Goal: Navigation & Orientation: Find specific page/section

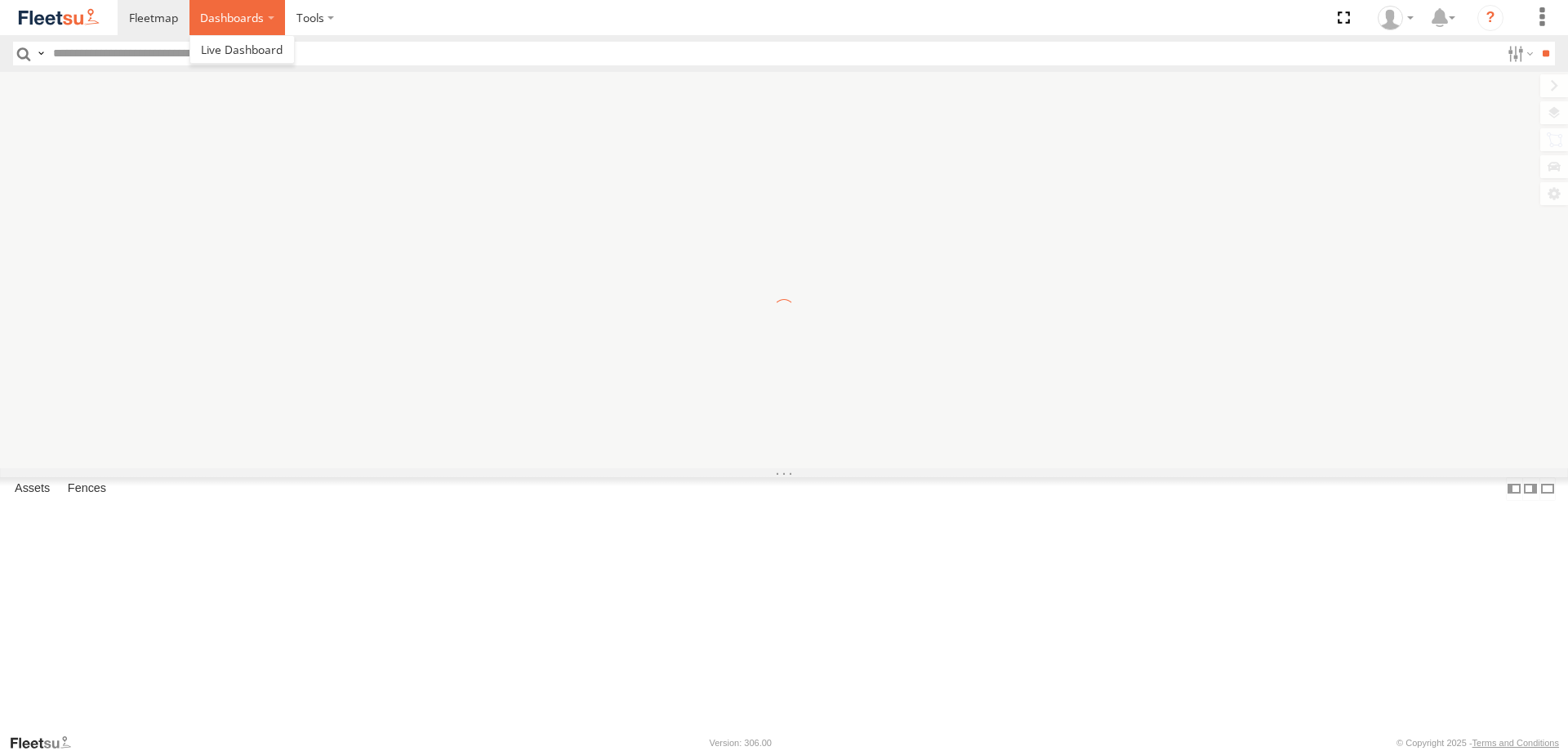
click at [251, 15] on label "Dashboards" at bounding box center [237, 17] width 96 height 35
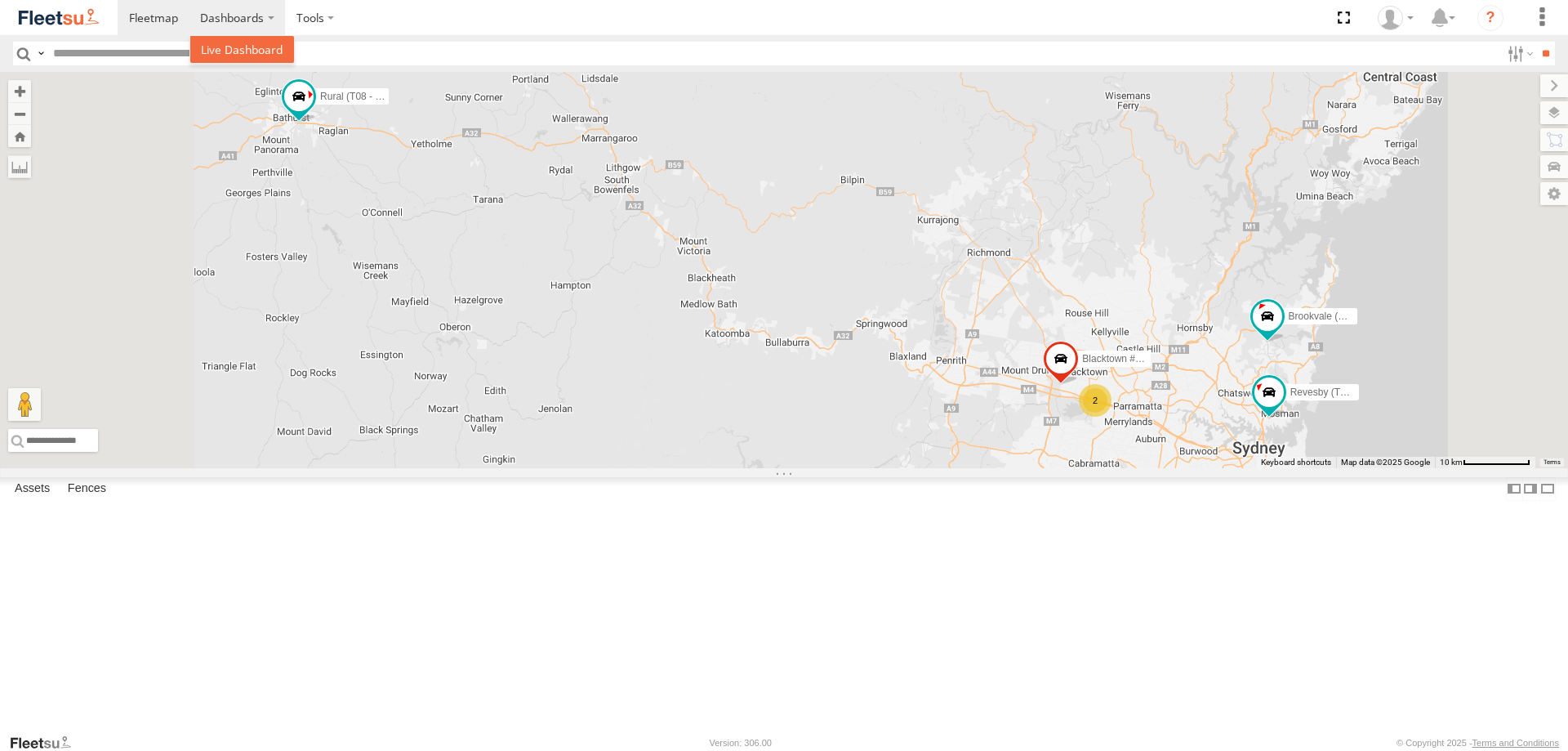
click at [247, 46] on span at bounding box center [241, 49] width 81 height 16
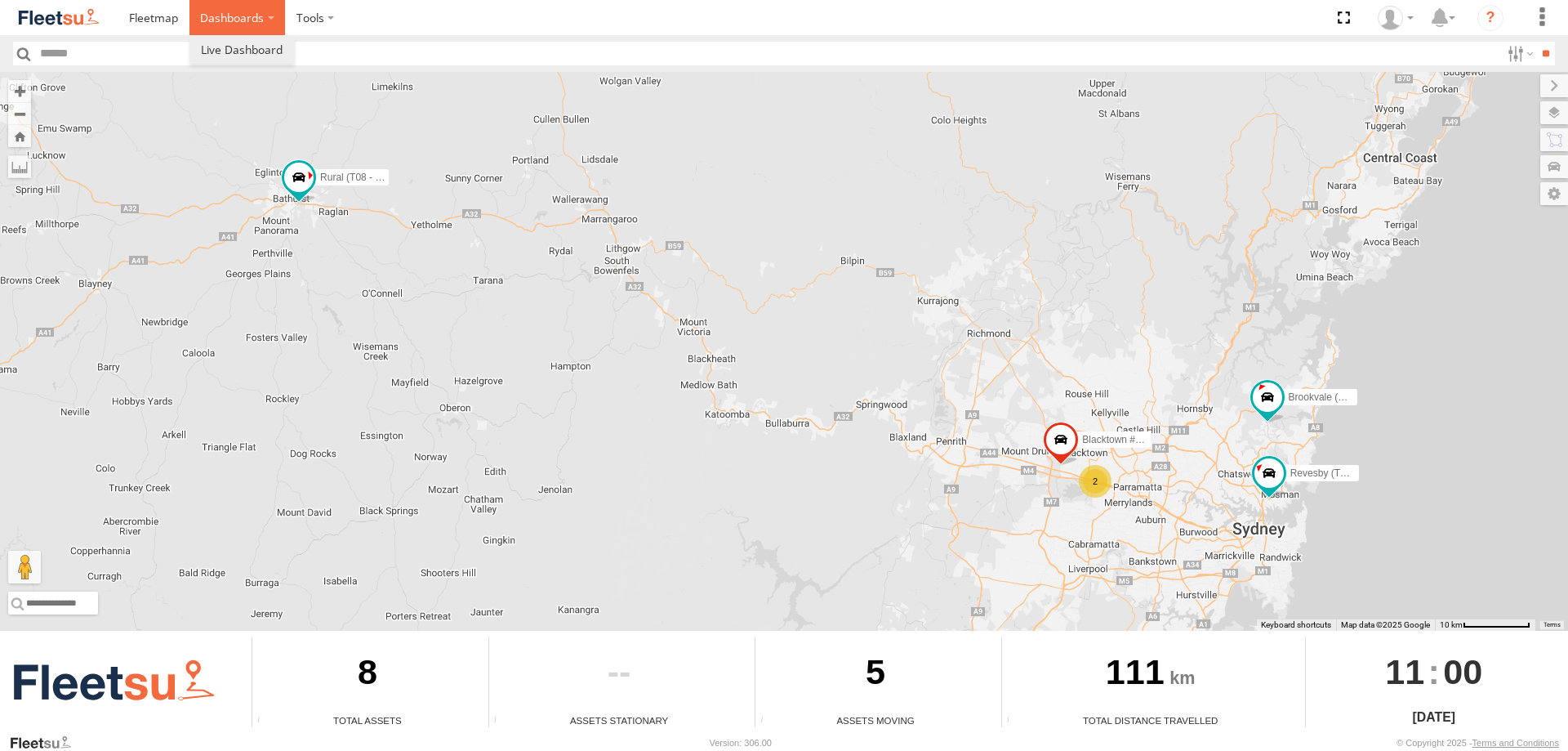
click at [229, 20] on label "Dashboards" at bounding box center [237, 17] width 96 height 35
click at [235, 49] on span at bounding box center [241, 49] width 81 height 16
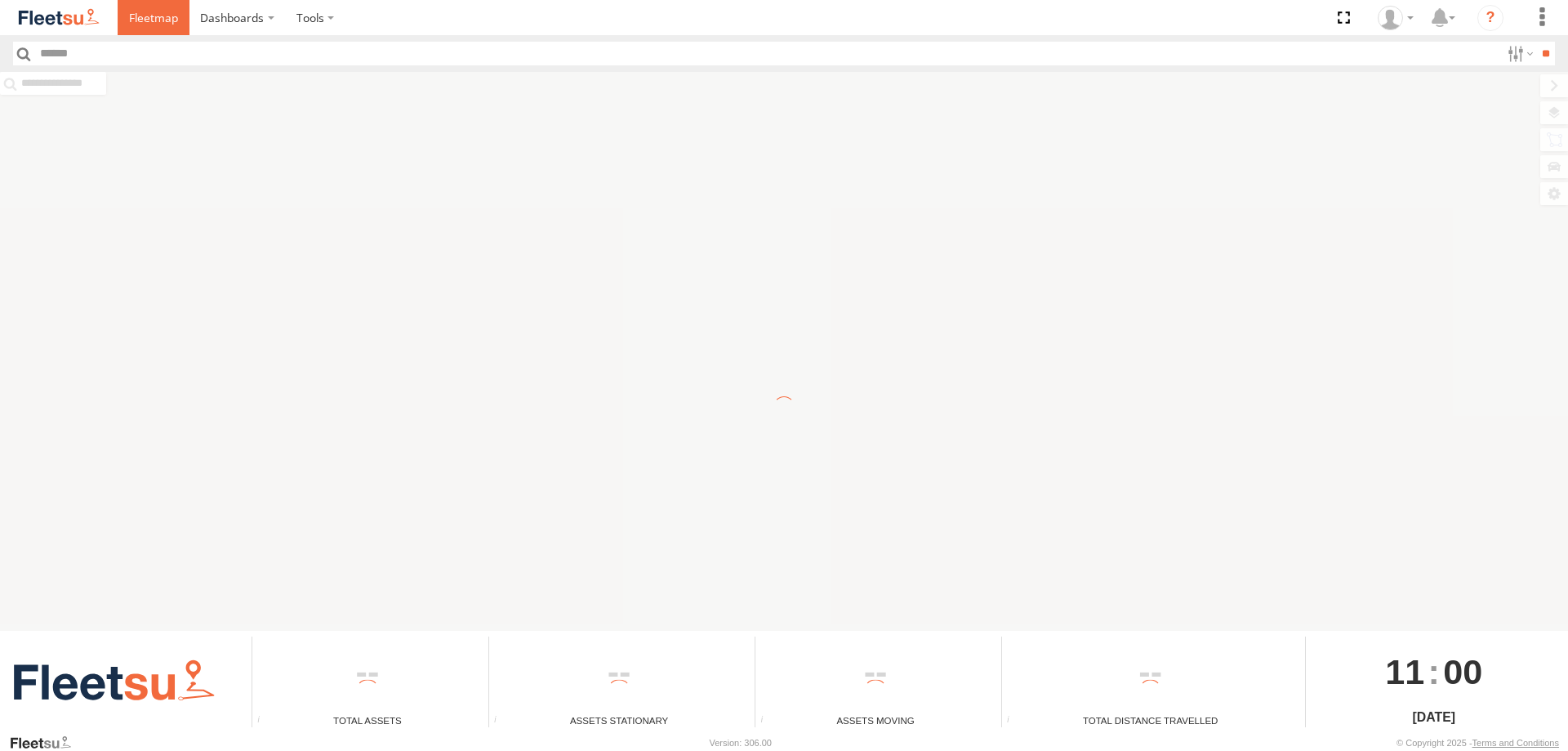
click at [137, 20] on span at bounding box center [154, 17] width 49 height 16
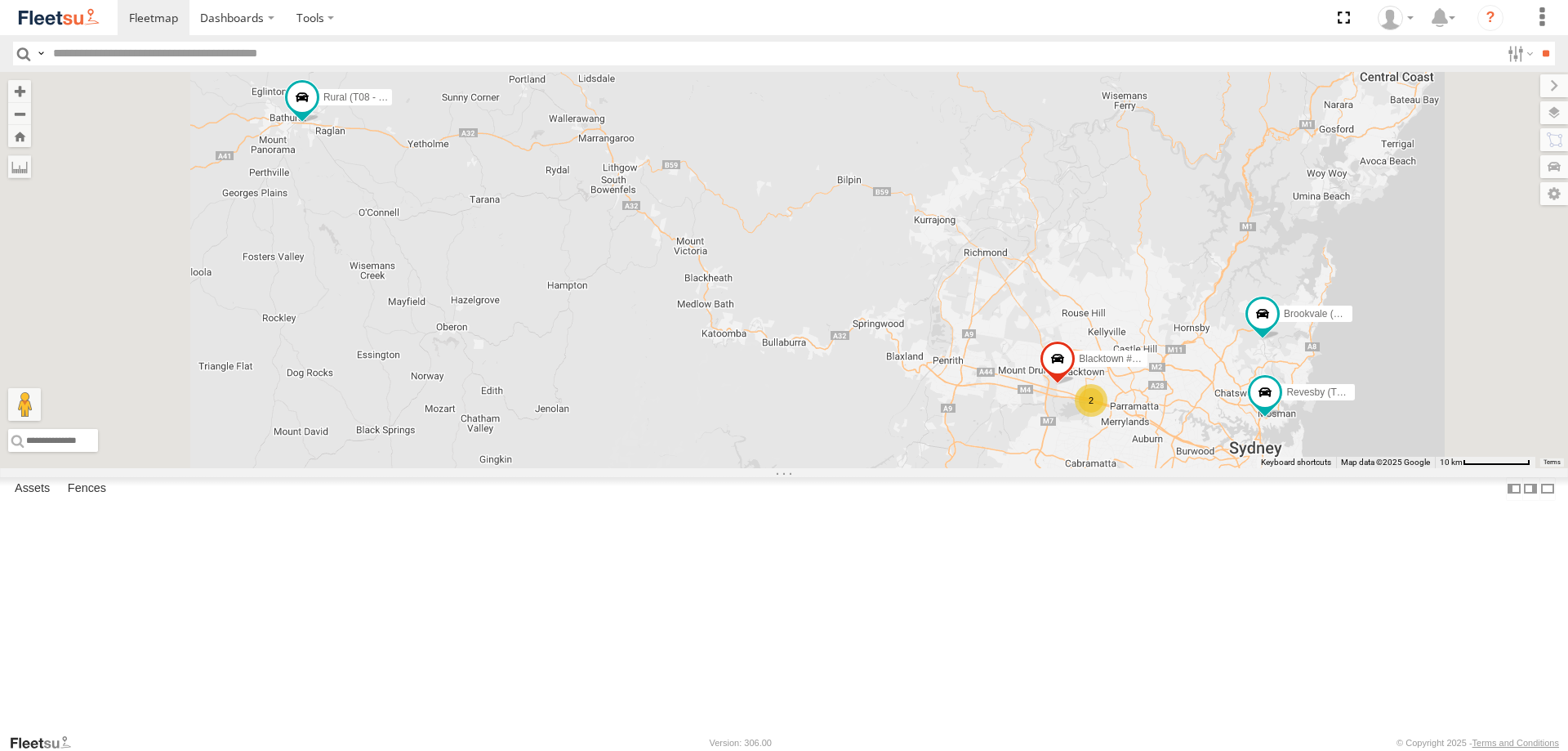
click at [0, 0] on span at bounding box center [0, 0] width 0 height 0
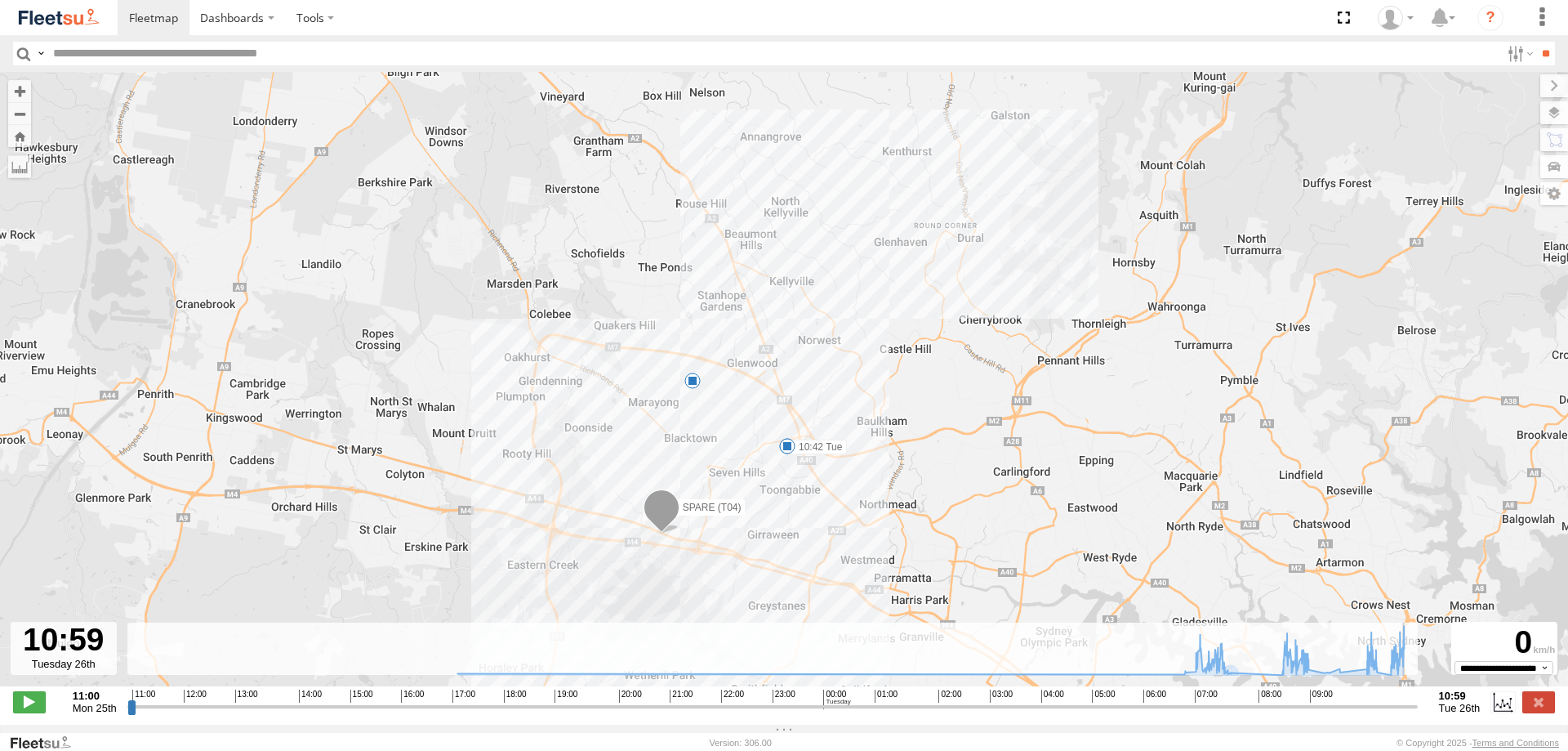
drag, startPoint x: 1197, startPoint y: 719, endPoint x: 1419, endPoint y: 751, distance: 224.3
type input "**********"
click at [1417, 714] on input "range" at bounding box center [773, 706] width 1291 height 16
